Goal: Check status: Check status

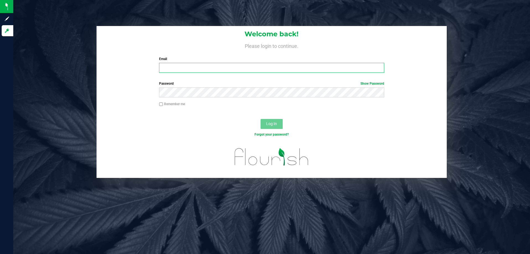
click at [208, 64] on input "Email" at bounding box center [271, 68] width 225 height 10
type input "clauterbach-west@liveparallel.com"
click at [261, 119] on button "Log In" at bounding box center [272, 124] width 22 height 10
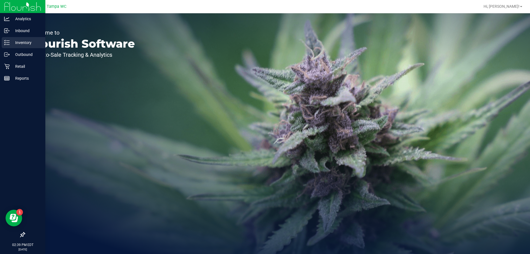
click at [19, 47] on div "Inventory" at bounding box center [24, 42] width 44 height 11
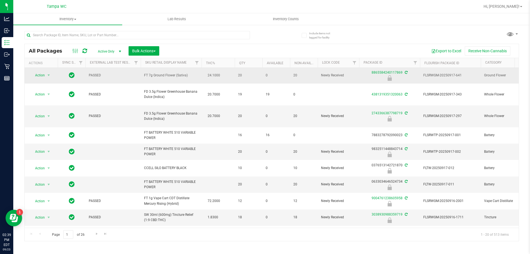
scroll to position [83, 0]
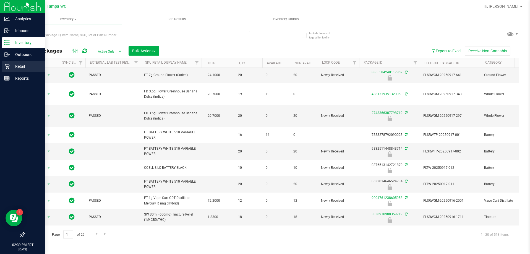
click at [9, 63] on div "Retail" at bounding box center [24, 66] width 44 height 11
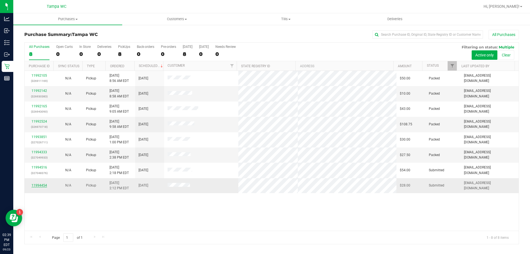
click at [44, 184] on link "11994454" at bounding box center [39, 185] width 15 height 4
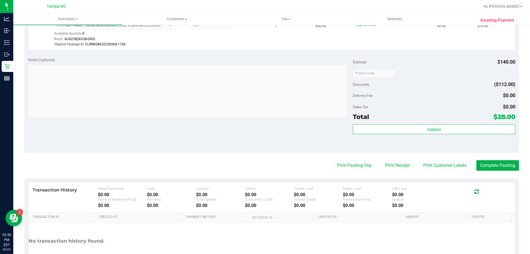
scroll to position [130, 0]
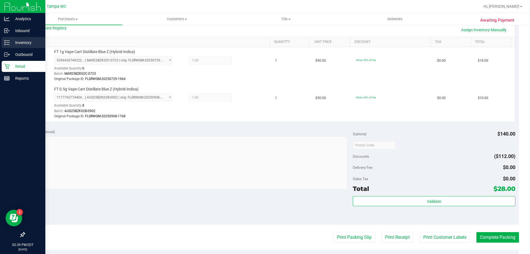
click at [19, 46] on div "Inventory" at bounding box center [24, 42] width 44 height 11
